Goal: Task Accomplishment & Management: Use online tool/utility

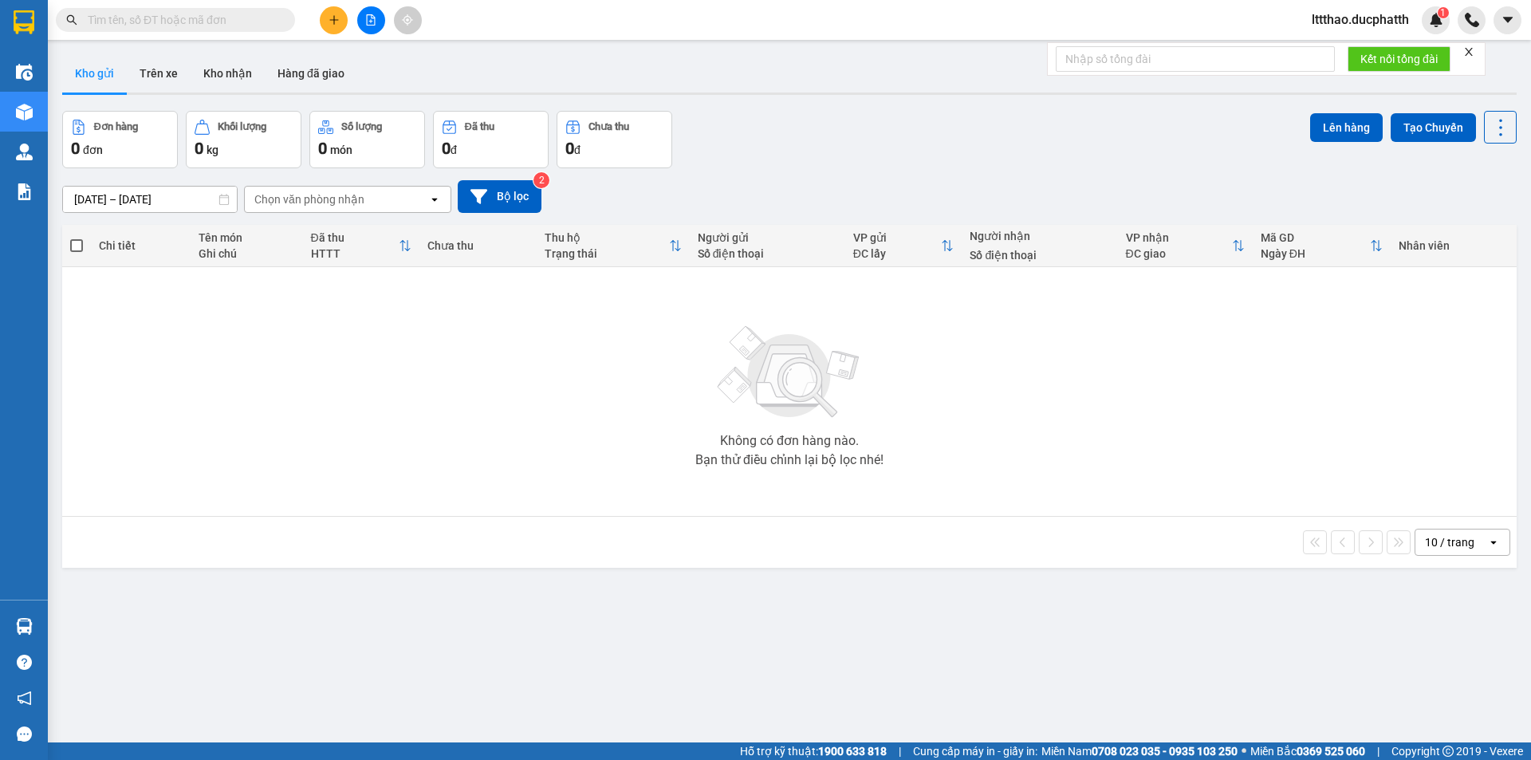
click at [229, 18] on input "text" at bounding box center [182, 20] width 188 height 18
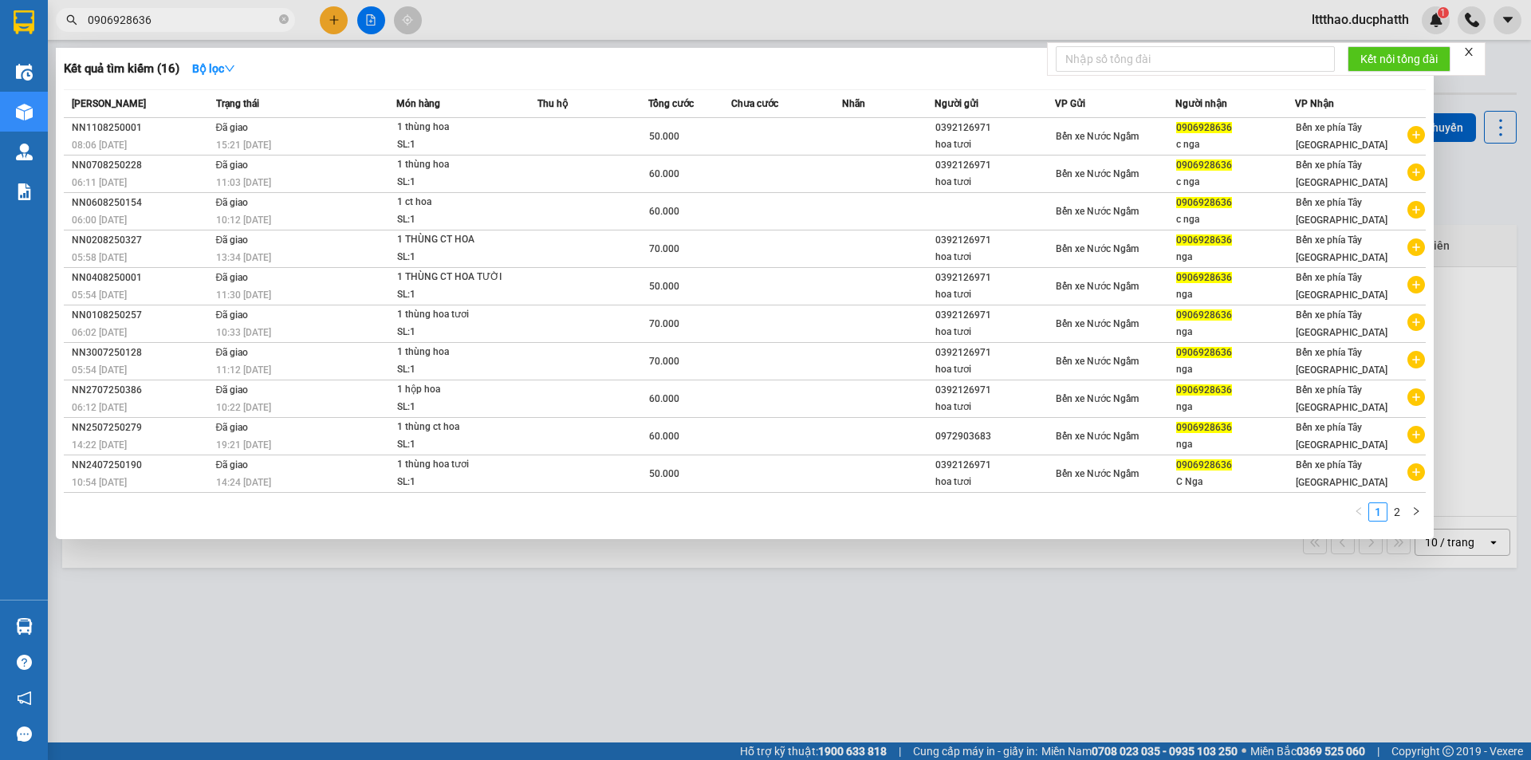
type input "0906928636"
click at [373, 28] on div at bounding box center [765, 380] width 1531 height 760
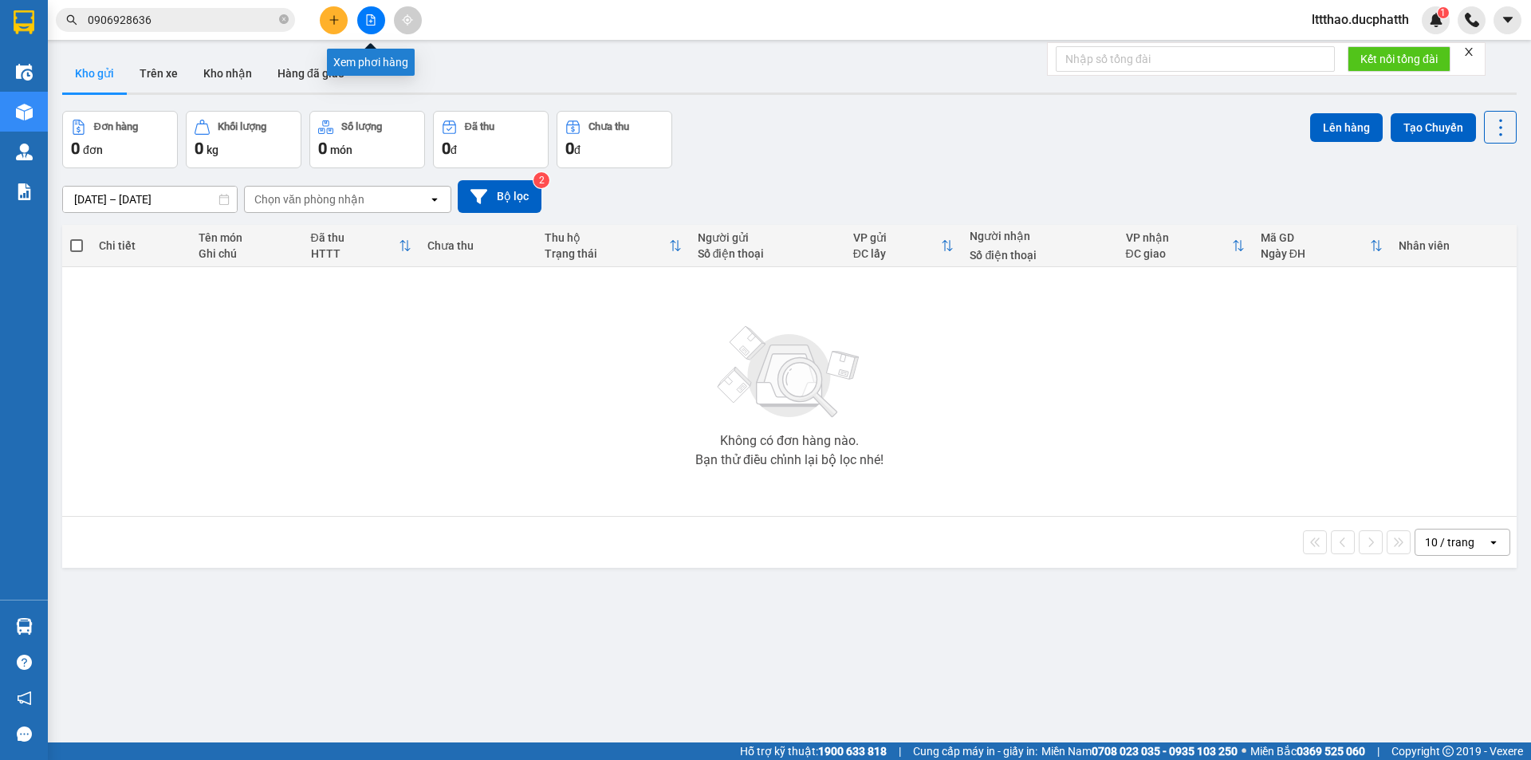
click at [368, 22] on icon "file-add" at bounding box center [370, 19] width 11 height 11
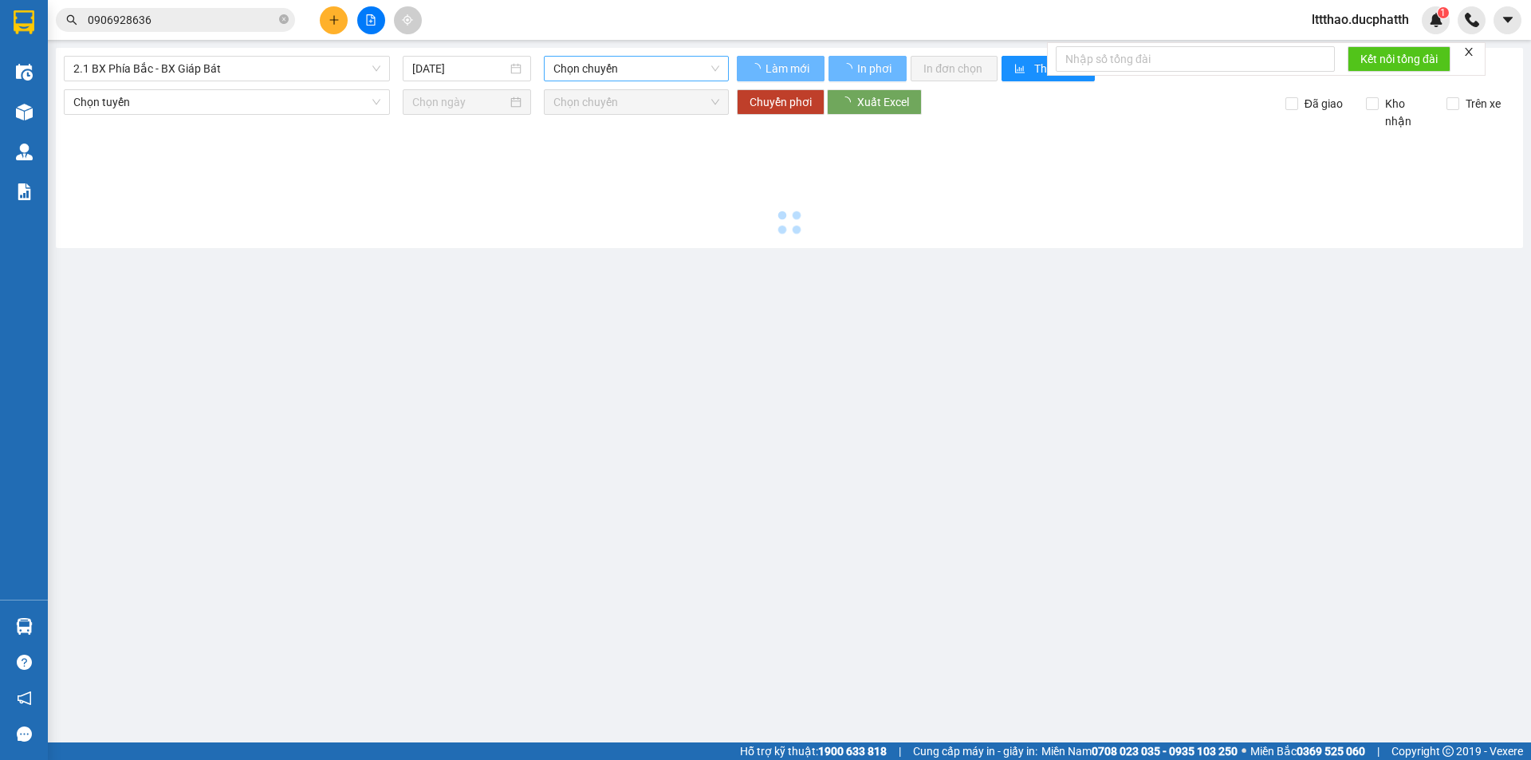
type input "[DATE]"
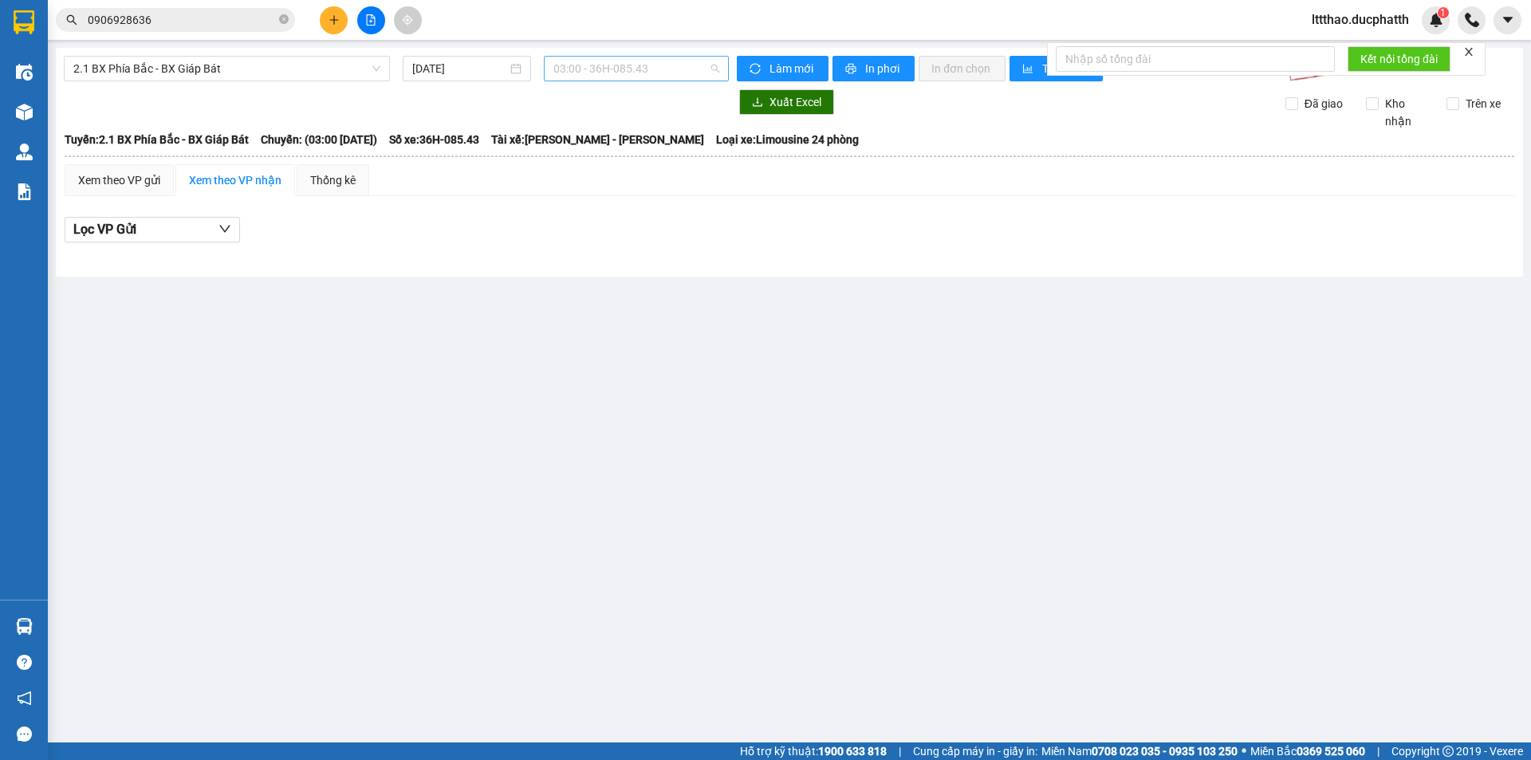
click at [594, 71] on span "03:00 - 36H-085.43" at bounding box center [636, 69] width 166 height 24
click at [246, 77] on span "2.1 BX Phía Bắc - BX Giáp Bát" at bounding box center [226, 69] width 307 height 24
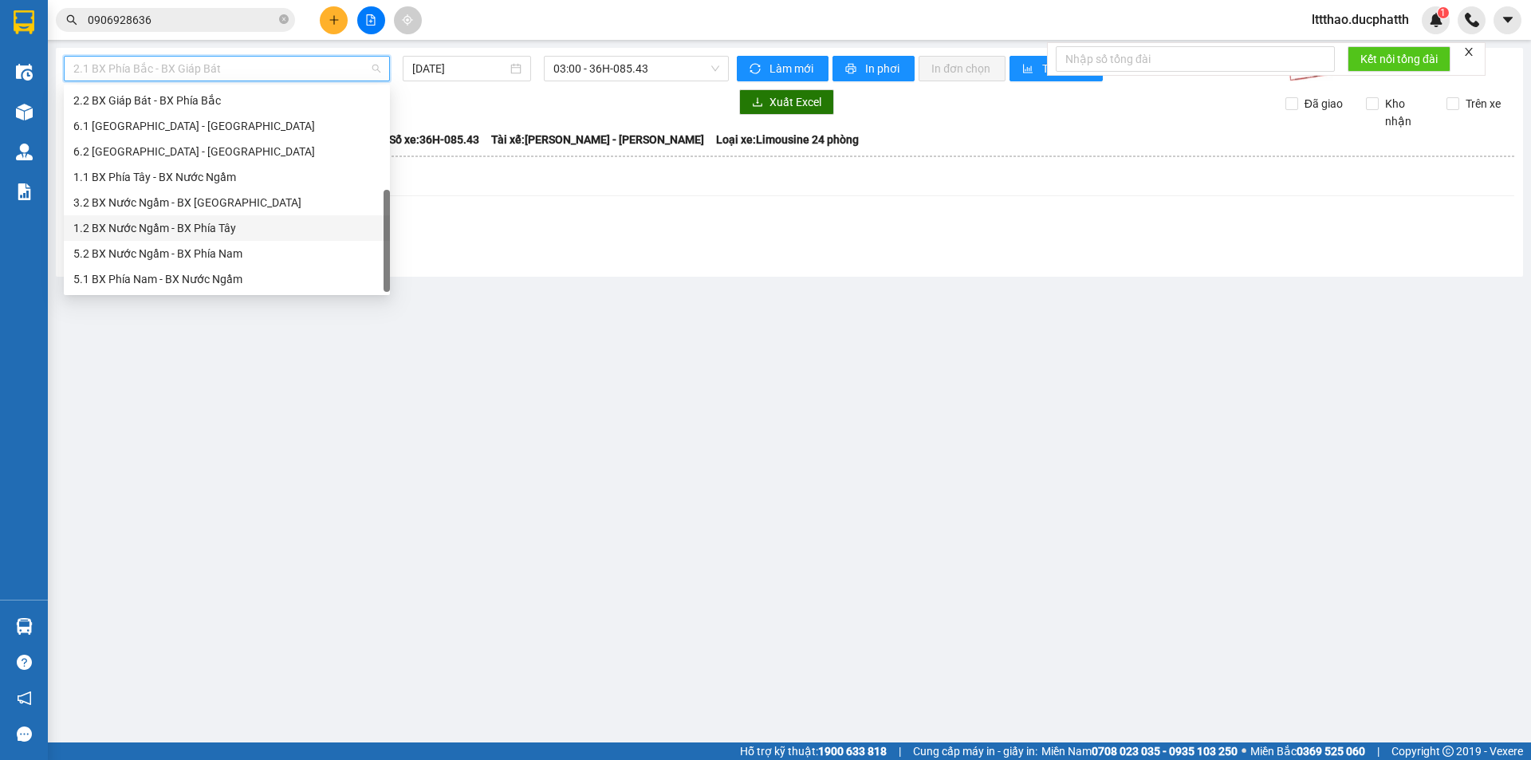
scroll to position [128, 0]
click at [183, 221] on div "1.2 BX Nước Ngầm - BX Phía Tây" at bounding box center [226, 228] width 307 height 18
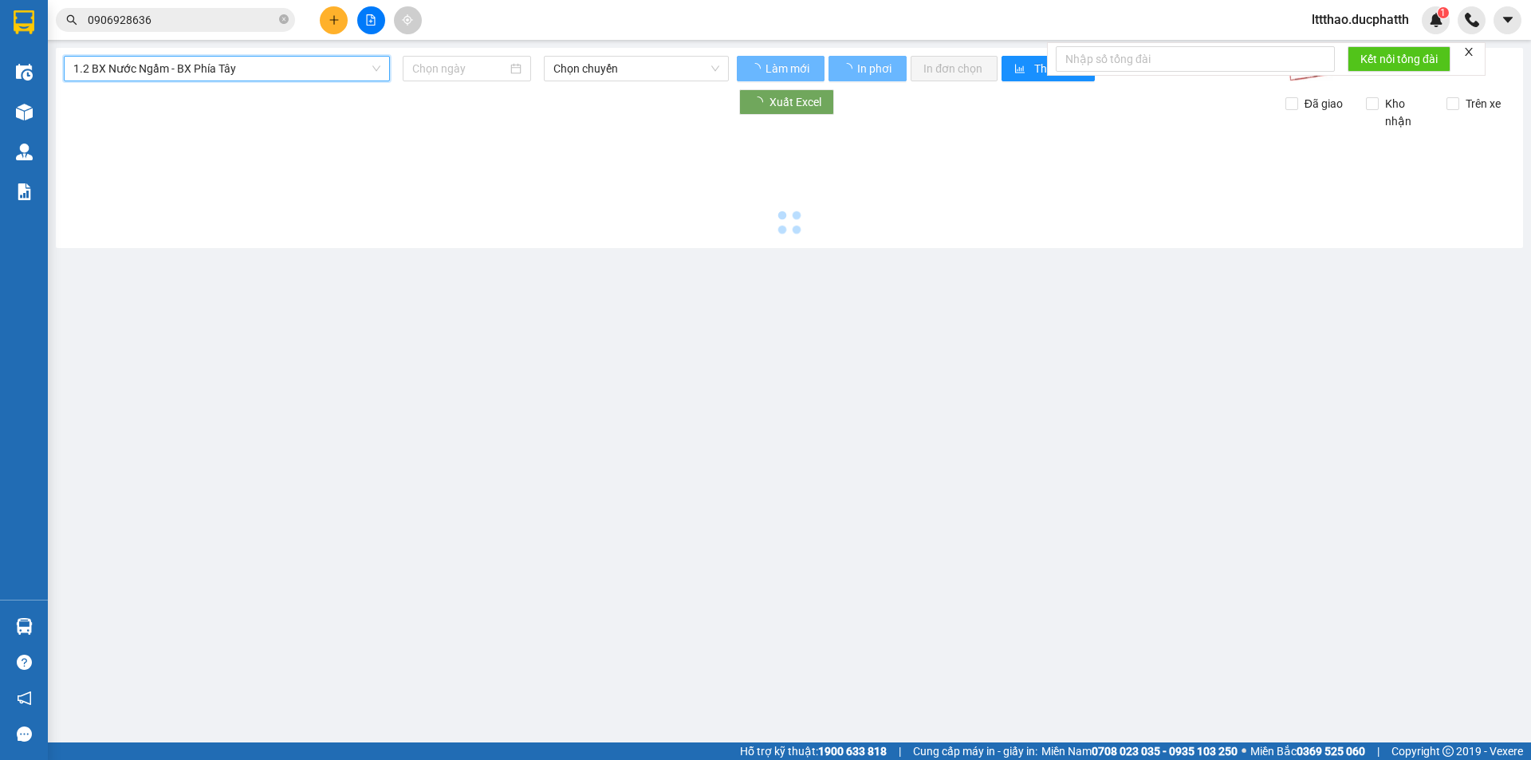
type input "[DATE]"
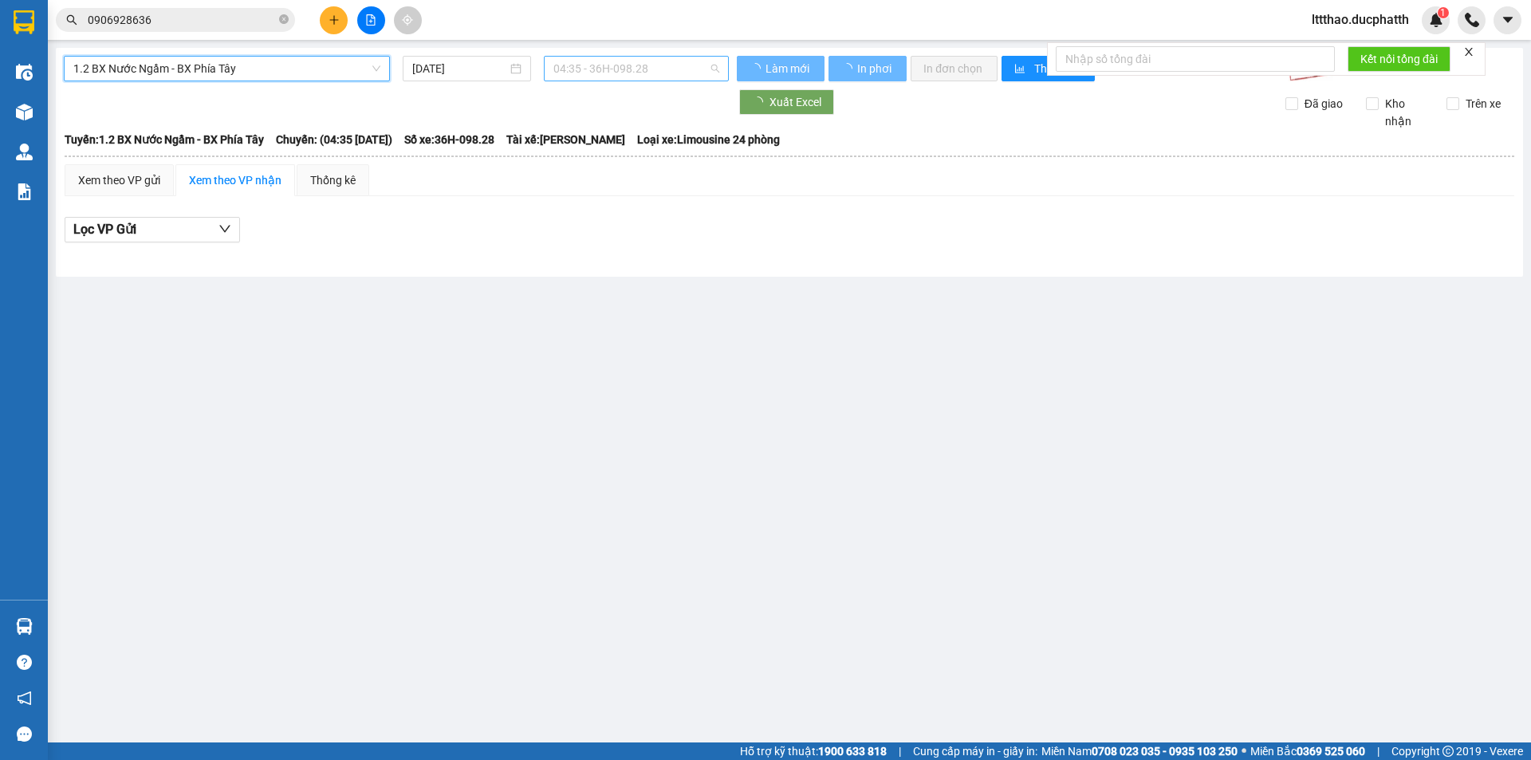
click at [609, 70] on span "04:35 - 36H-098.28" at bounding box center [636, 69] width 166 height 24
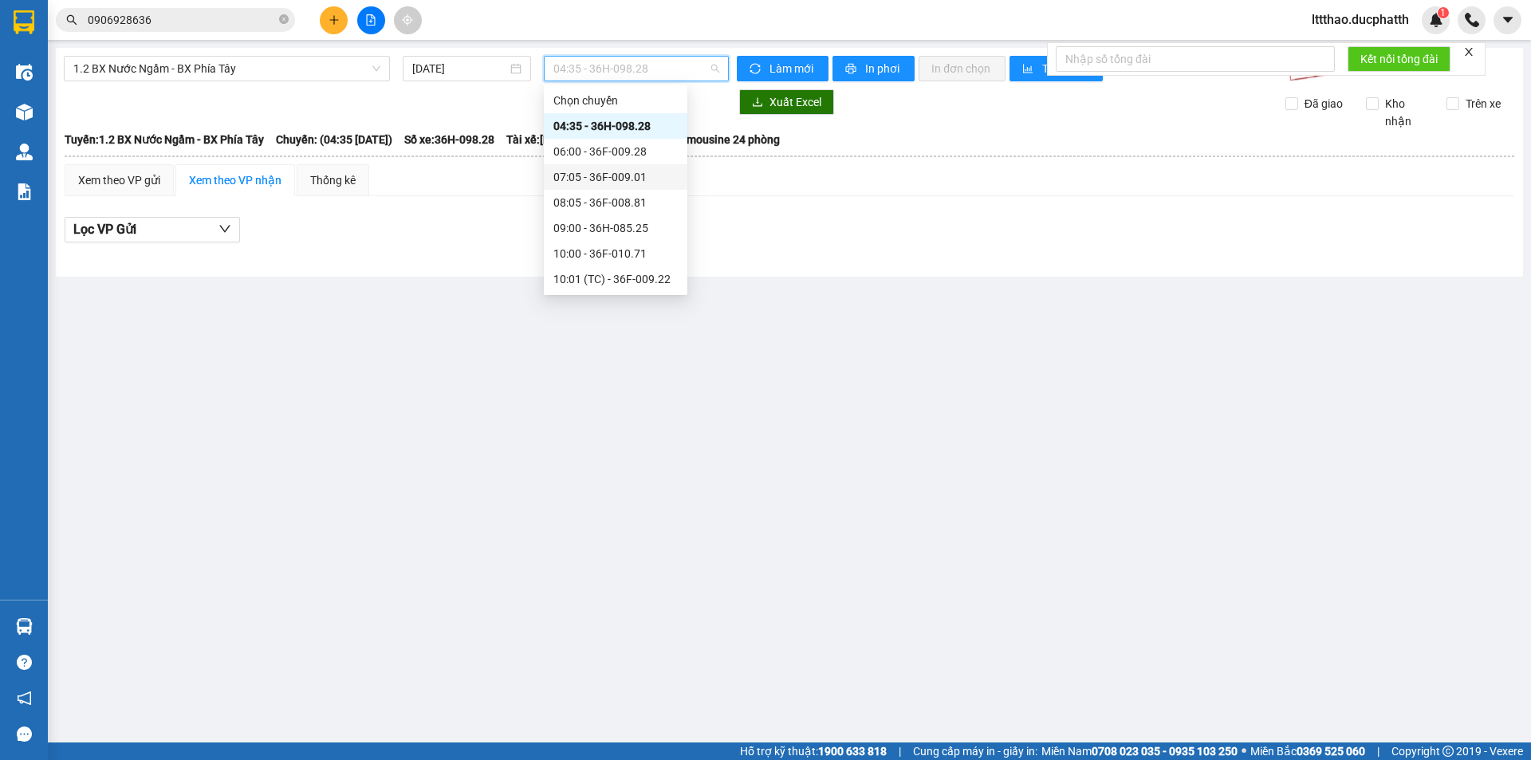
click at [607, 184] on div "07:05 - 36F-009.01" at bounding box center [615, 177] width 124 height 18
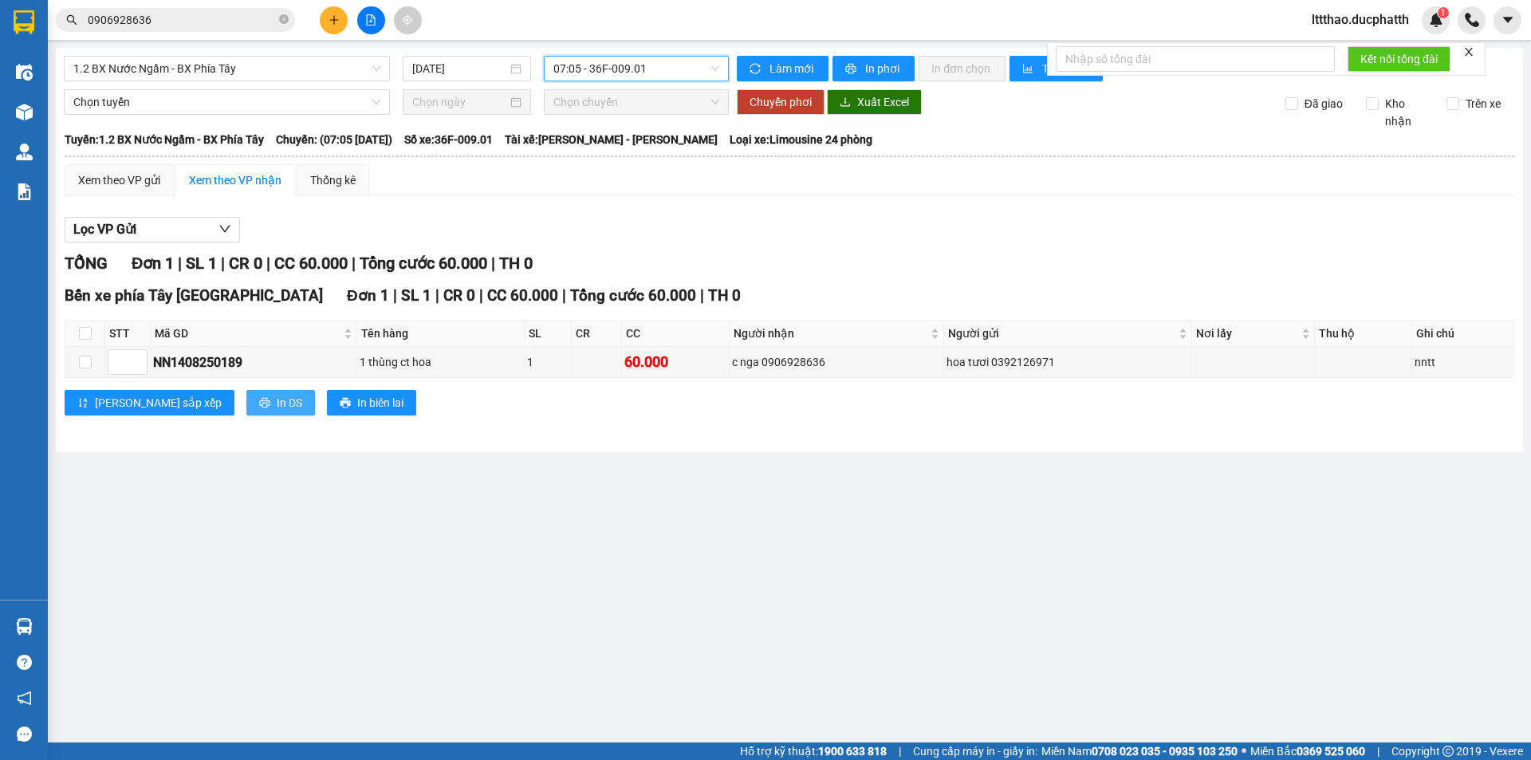
click at [277, 403] on span "In DS" at bounding box center [290, 403] width 26 height 18
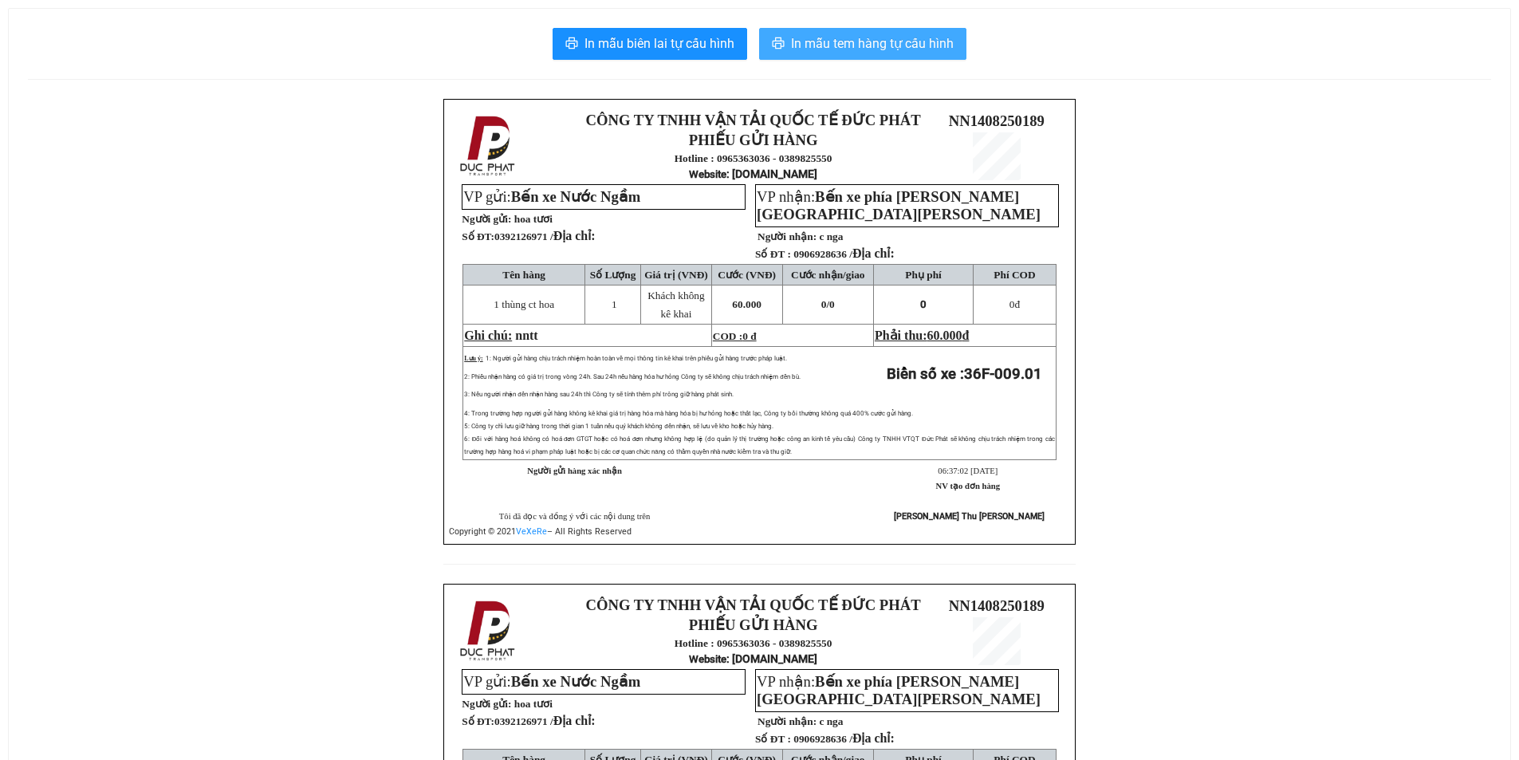
click at [915, 56] on button "In mẫu tem hàng tự cấu hình" at bounding box center [862, 44] width 207 height 32
